Goal: Task Accomplishment & Management: Complete application form

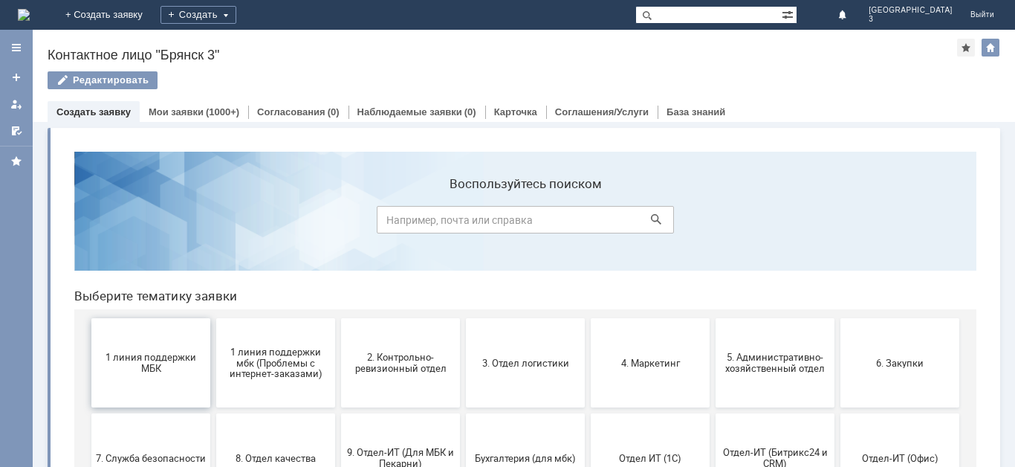
click at [175, 372] on span "1 линия поддержки МБК" at bounding box center [151, 363] width 110 height 22
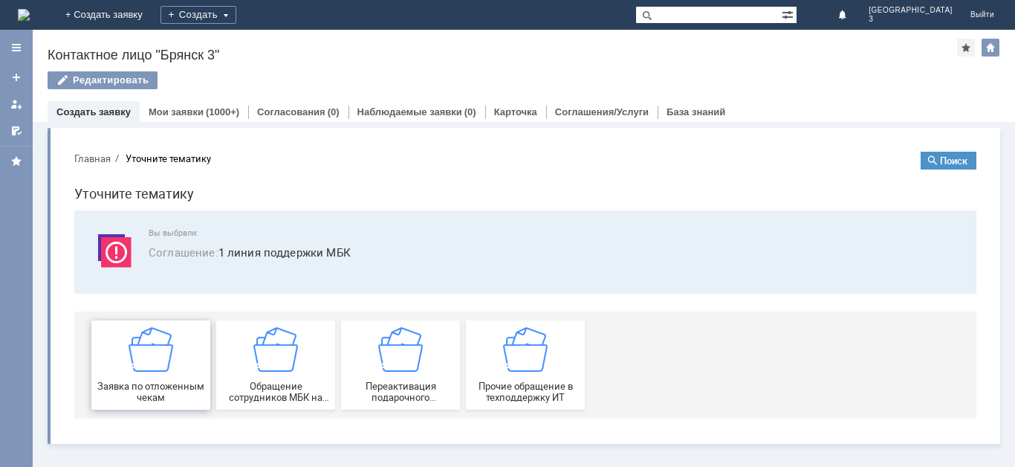
click at [175, 368] on div "Заявка по отложенным чекам" at bounding box center [151, 365] width 110 height 76
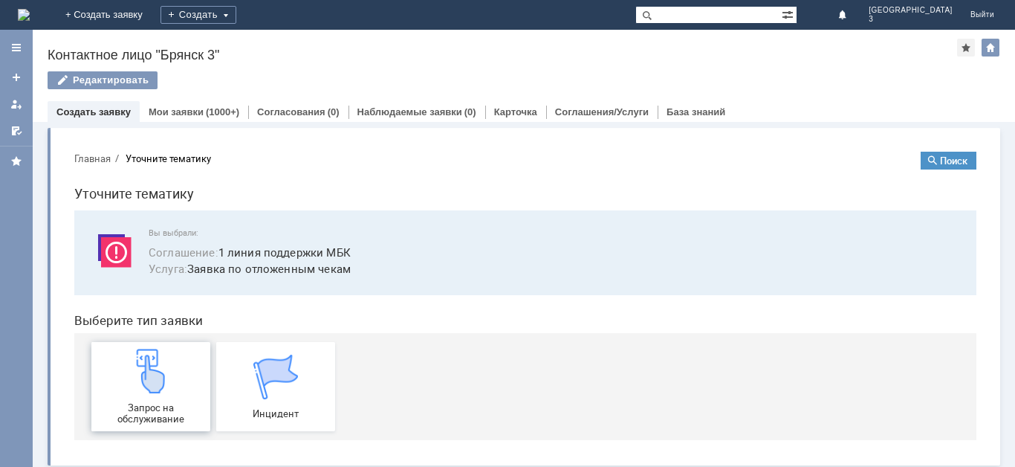
click at [168, 389] on div "Запрос на обслуживание" at bounding box center [151, 387] width 110 height 76
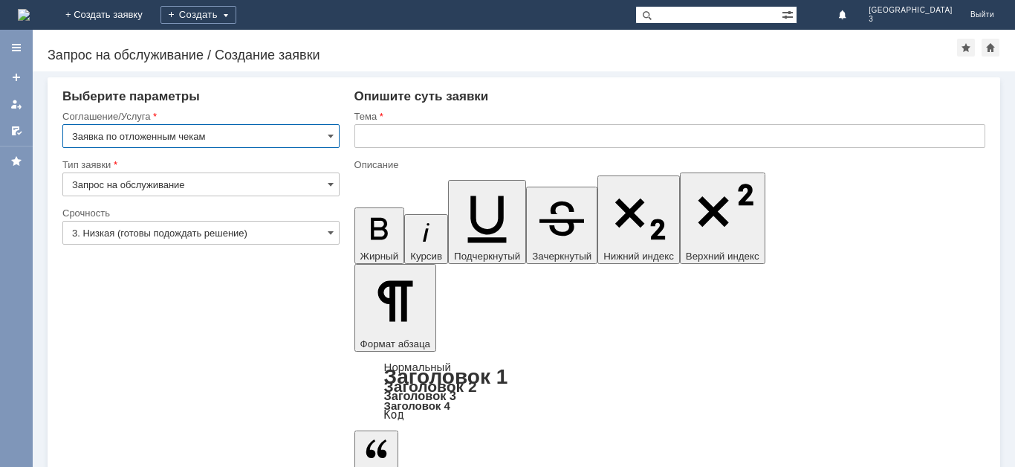
click at [314, 239] on input "3. Низкая (готовы подождать решение)" at bounding box center [200, 233] width 277 height 24
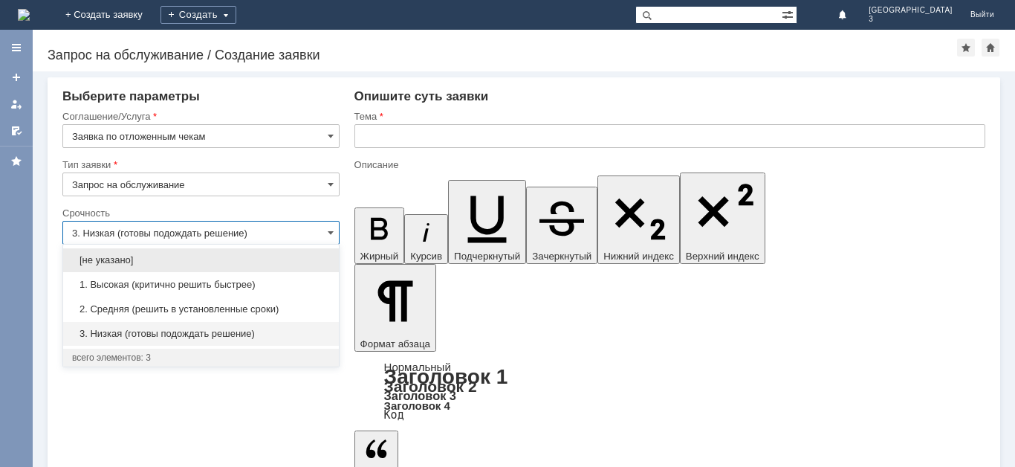
click at [232, 308] on span "2. Средняя (решить в установленные сроки)" at bounding box center [201, 309] width 258 height 12
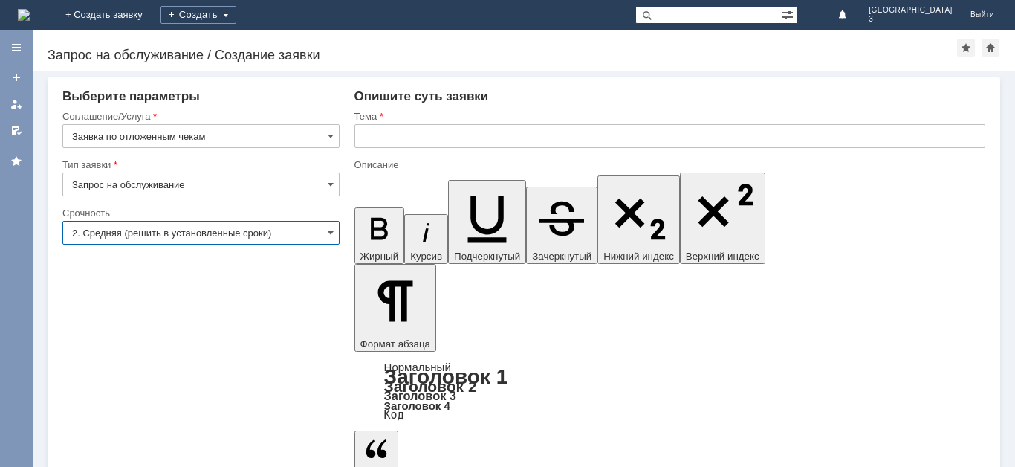
type input "2. Средняя (решить в установленные сроки)"
click at [418, 135] on input "text" at bounding box center [670, 136] width 631 height 24
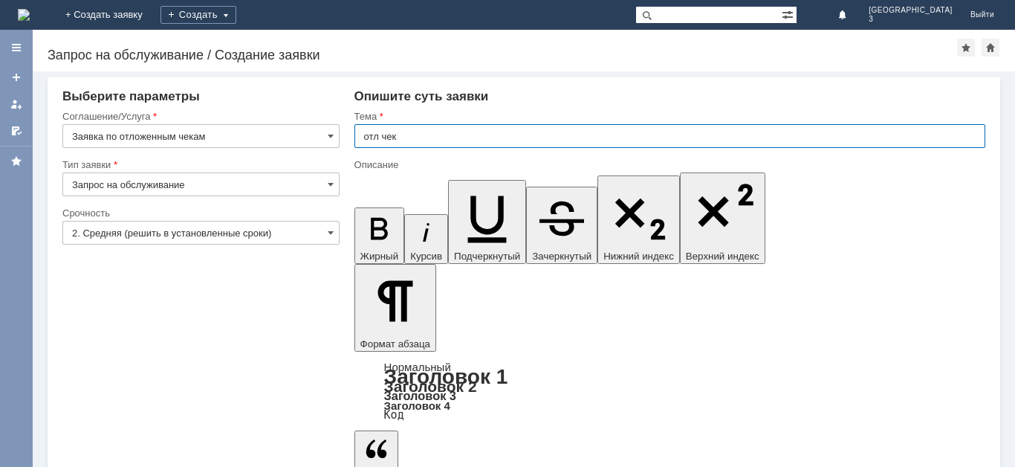
type input "отл чек"
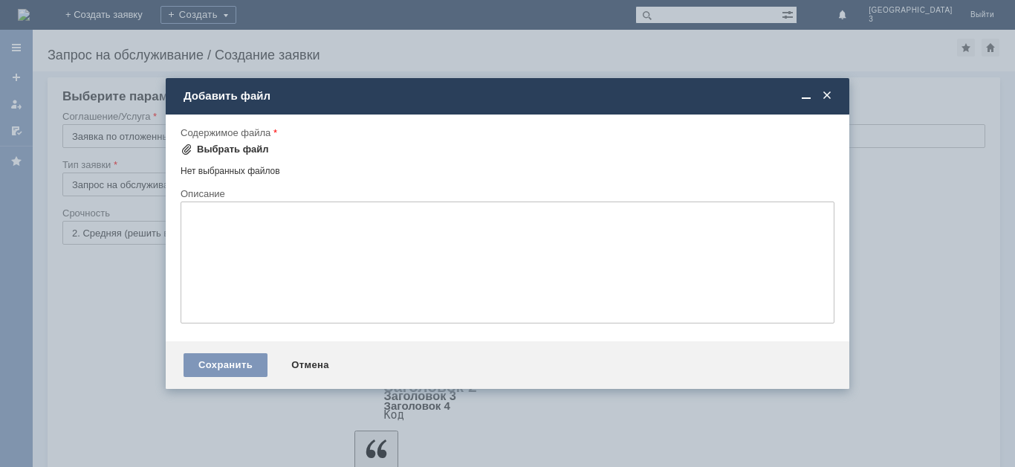
click at [188, 142] on div "Выбрать файл" at bounding box center [225, 149] width 88 height 18
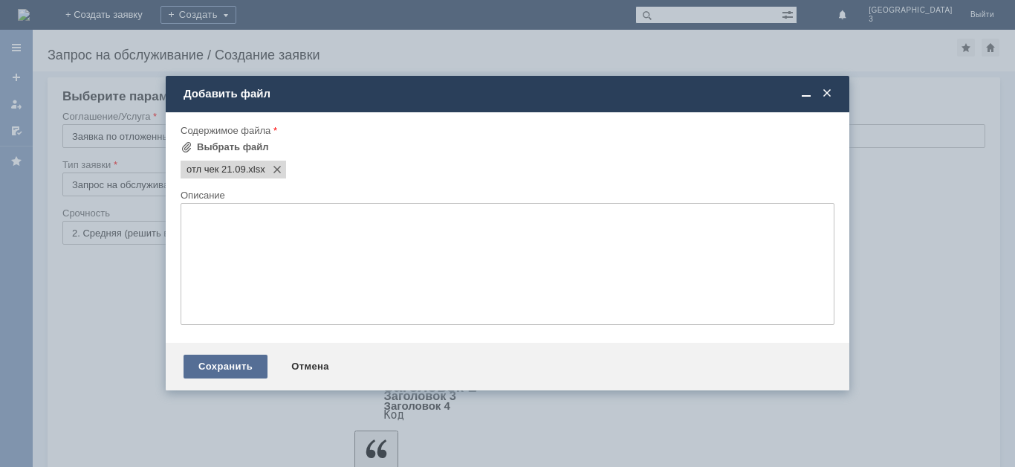
click at [247, 365] on div "Сохранить" at bounding box center [226, 367] width 84 height 24
